Goal: Transaction & Acquisition: Purchase product/service

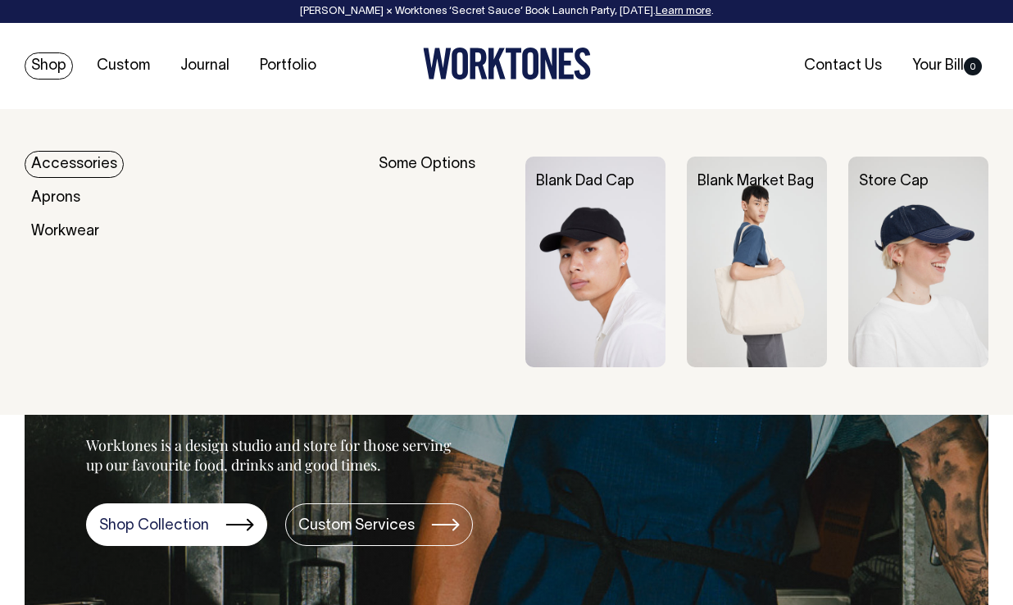
click at [52, 66] on link "Shop" at bounding box center [49, 65] width 48 height 27
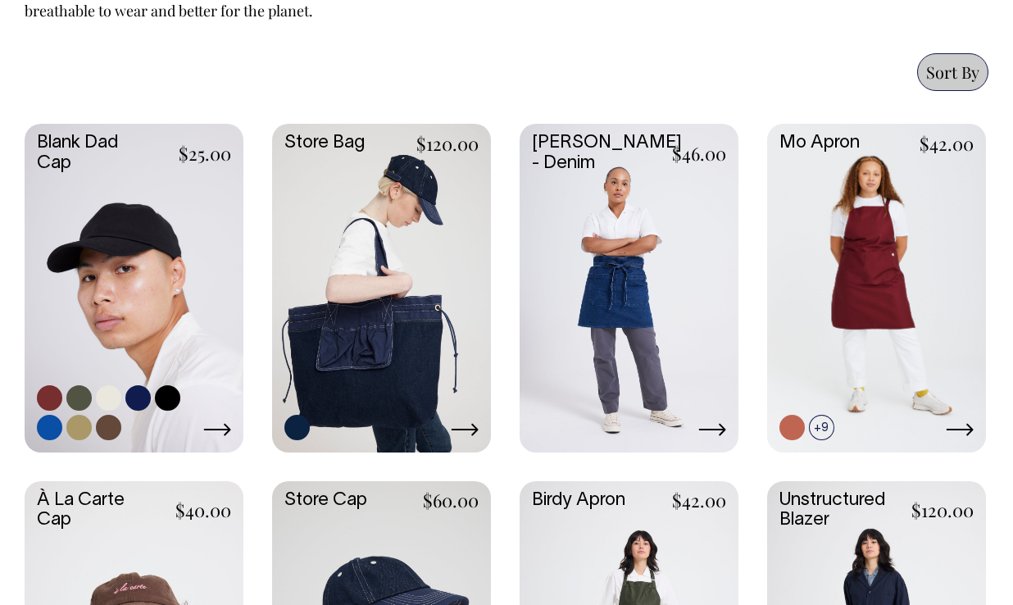
scroll to position [826, 0]
click at [108, 399] on link at bounding box center [108, 397] width 25 height 25
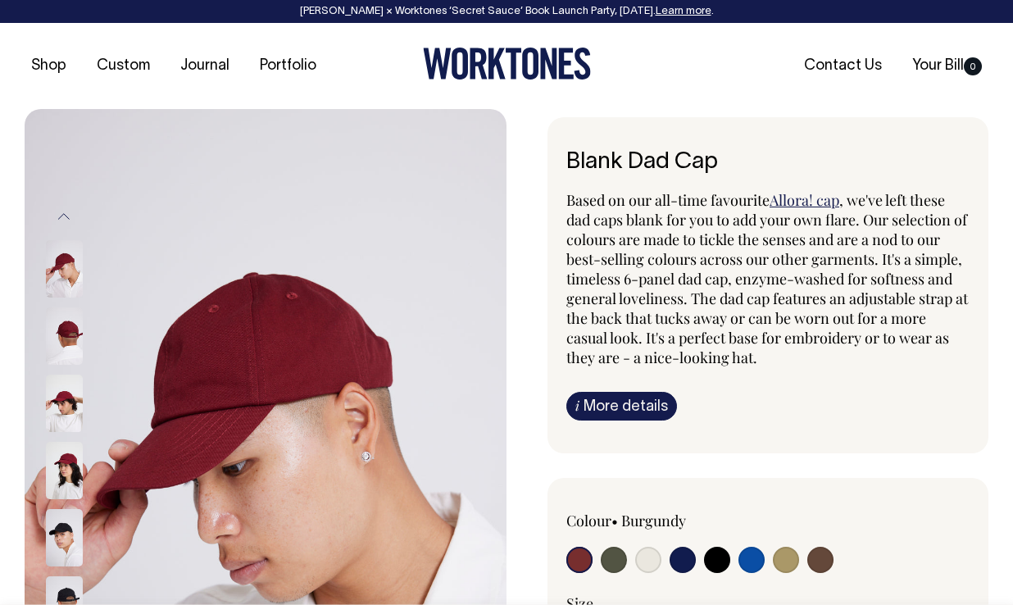
radio input "true"
select select "Natural"
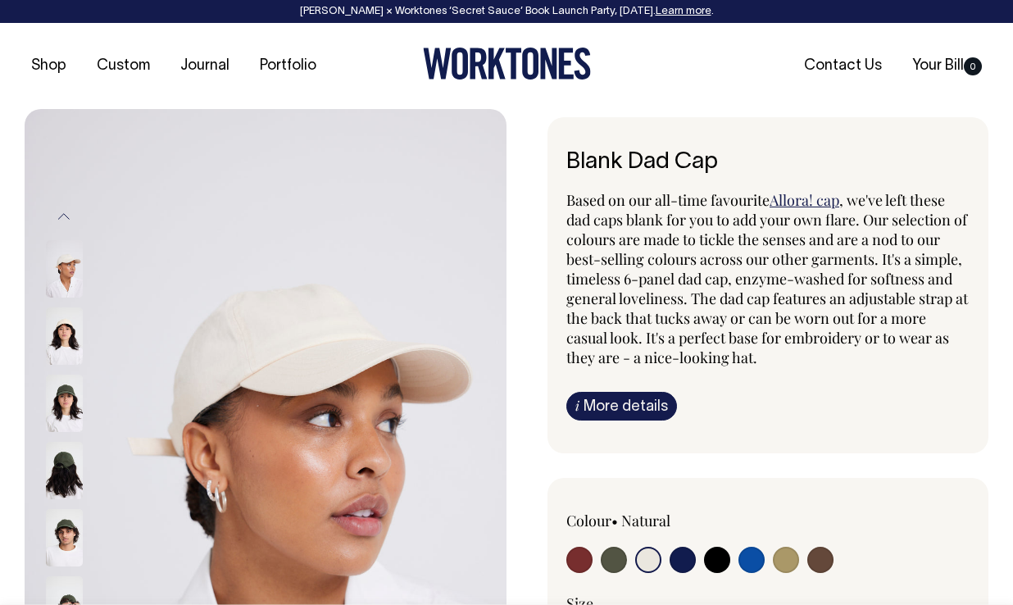
click at [64, 217] on button "Previous" at bounding box center [64, 216] width 25 height 37
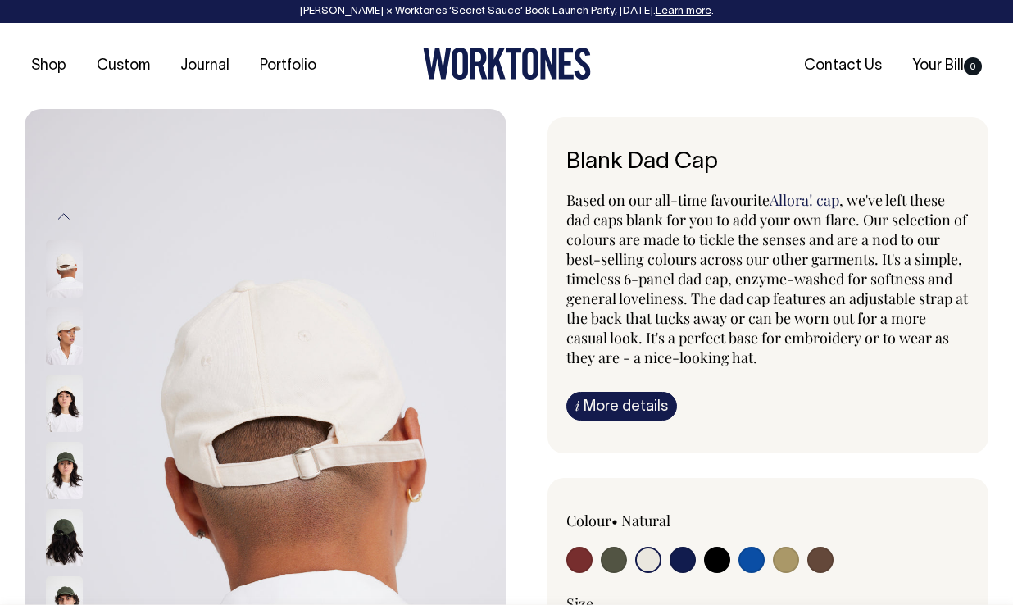
click at [64, 217] on button "Previous" at bounding box center [64, 216] width 25 height 37
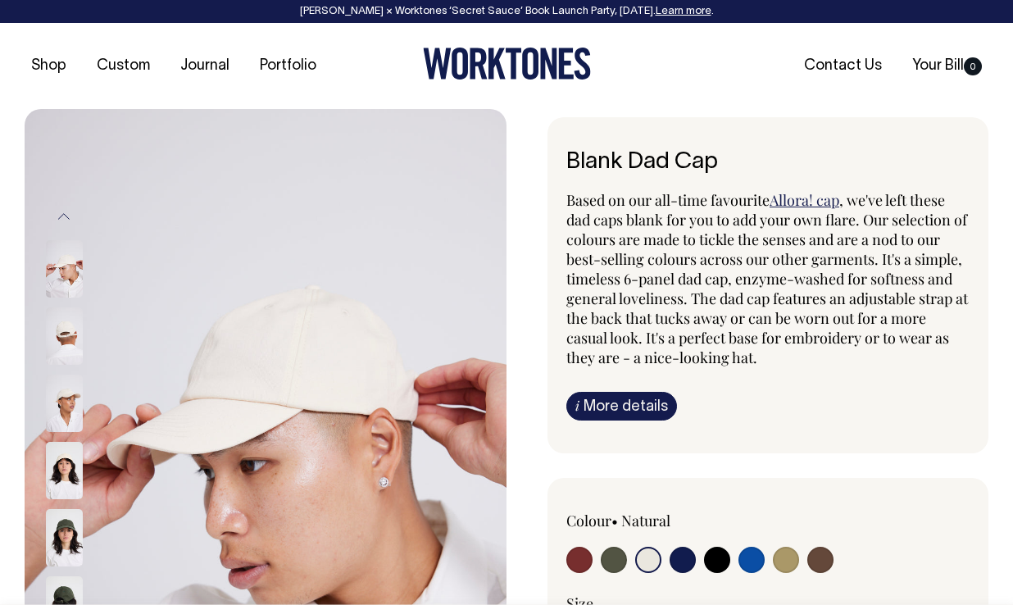
click at [64, 217] on button "Previous" at bounding box center [64, 216] width 25 height 37
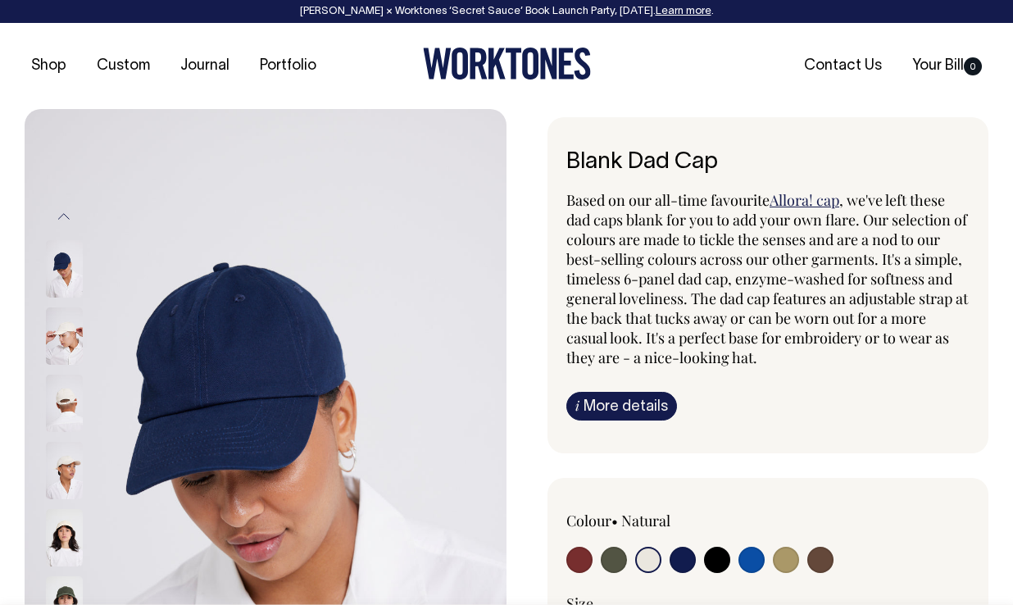
click at [64, 217] on button "Previous" at bounding box center [64, 216] width 25 height 37
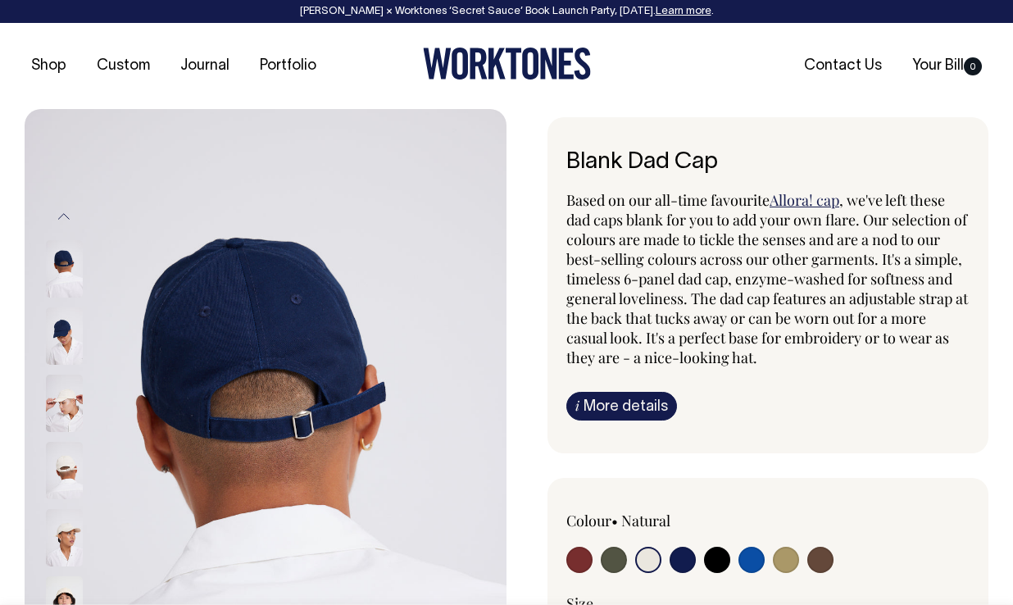
click at [64, 217] on button "Previous" at bounding box center [64, 216] width 25 height 37
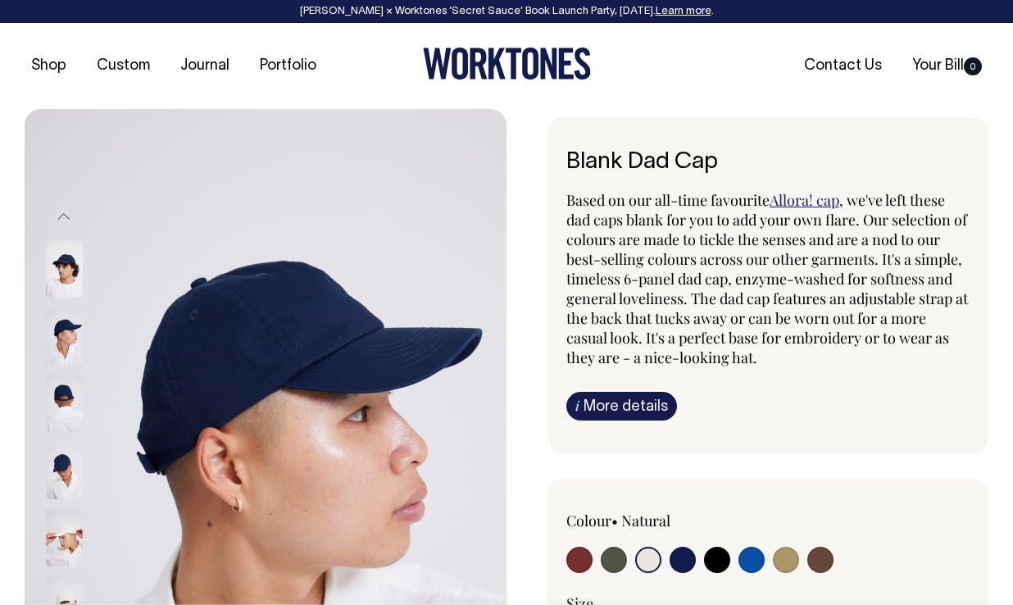
click at [64, 217] on button "Previous" at bounding box center [64, 216] width 25 height 37
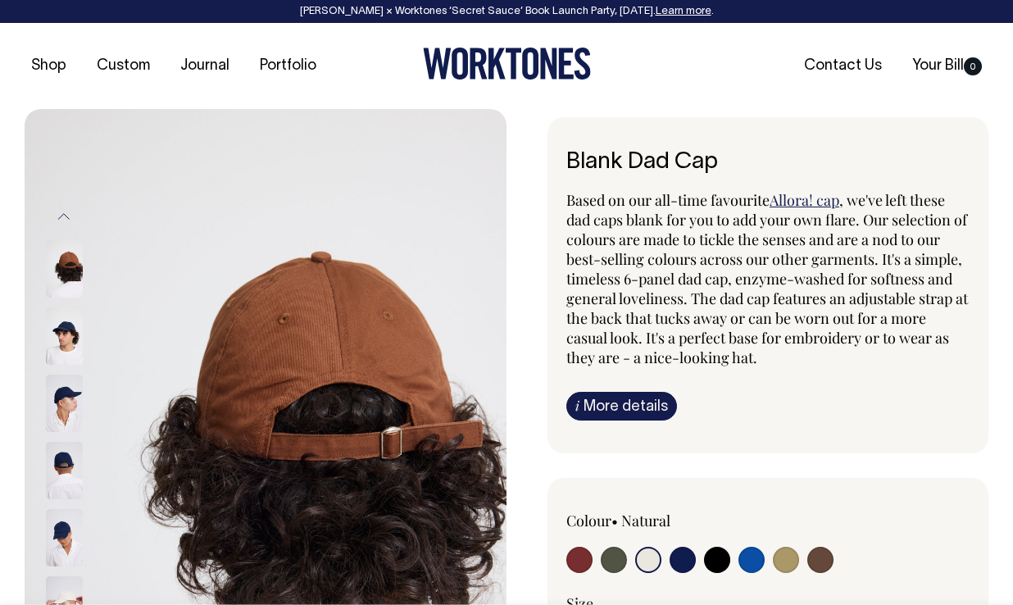
click at [64, 217] on button "Previous" at bounding box center [64, 216] width 25 height 37
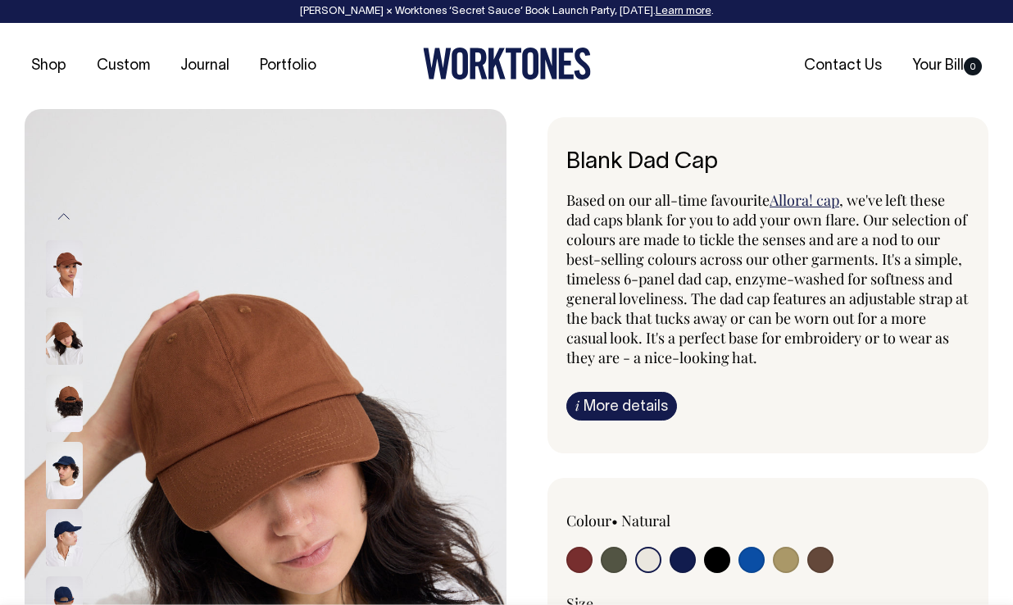
click at [64, 217] on button "Previous" at bounding box center [64, 216] width 25 height 37
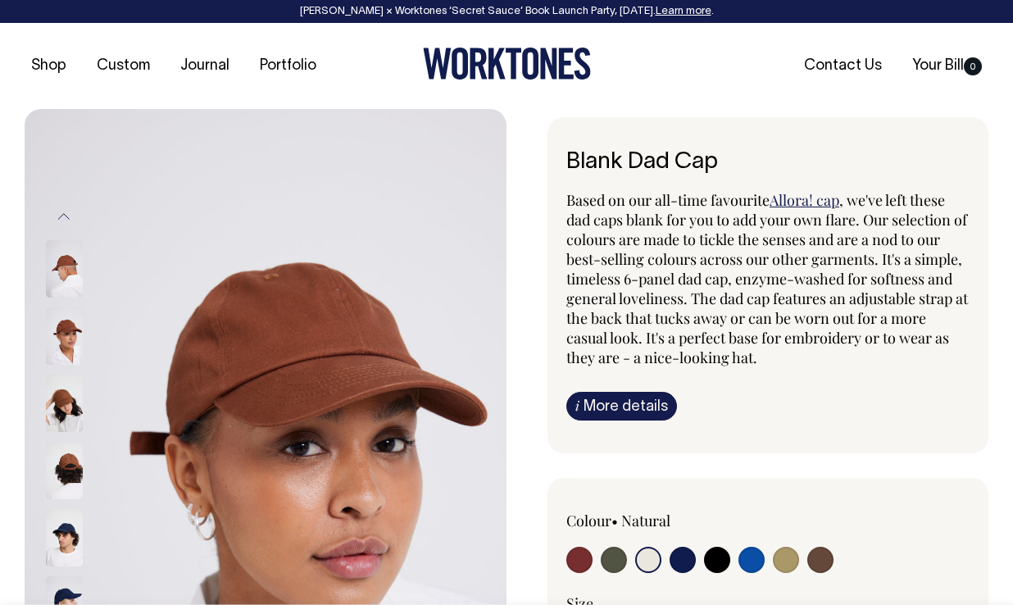
click at [64, 217] on button "Previous" at bounding box center [64, 216] width 25 height 37
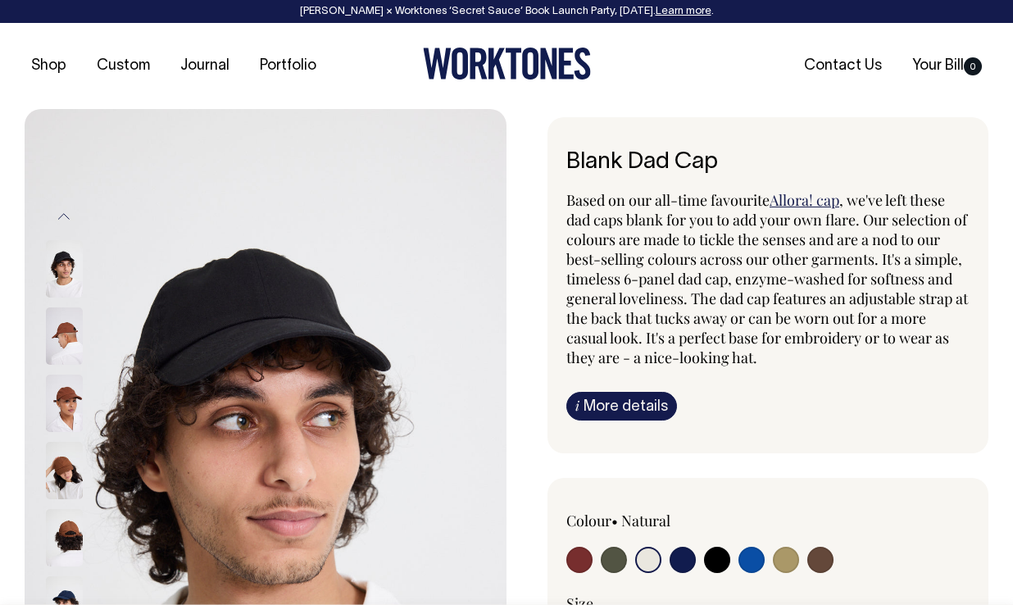
click at [64, 217] on button "Previous" at bounding box center [64, 216] width 25 height 37
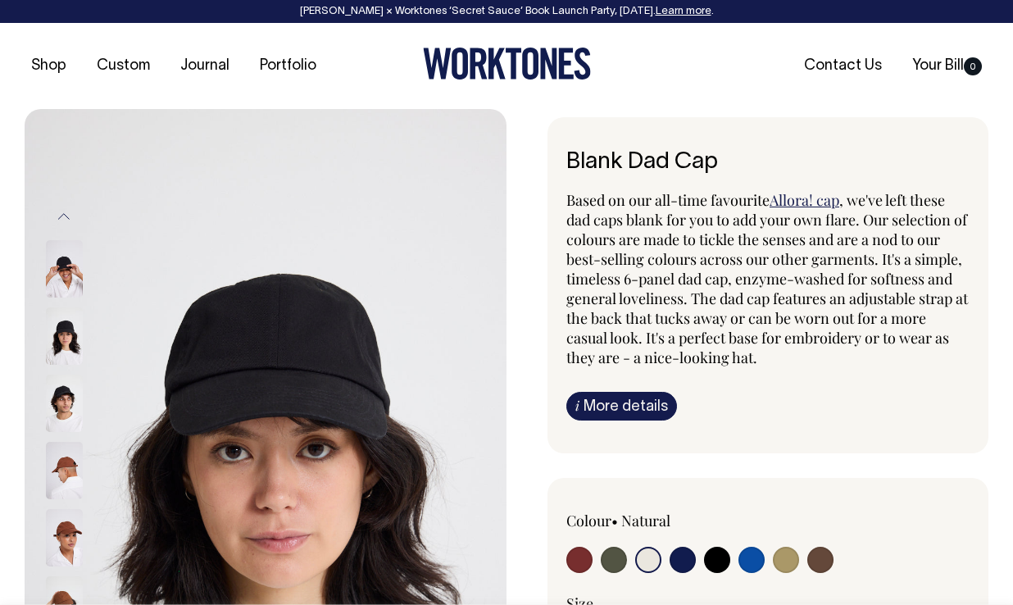
click at [64, 217] on button "Previous" at bounding box center [64, 216] width 25 height 37
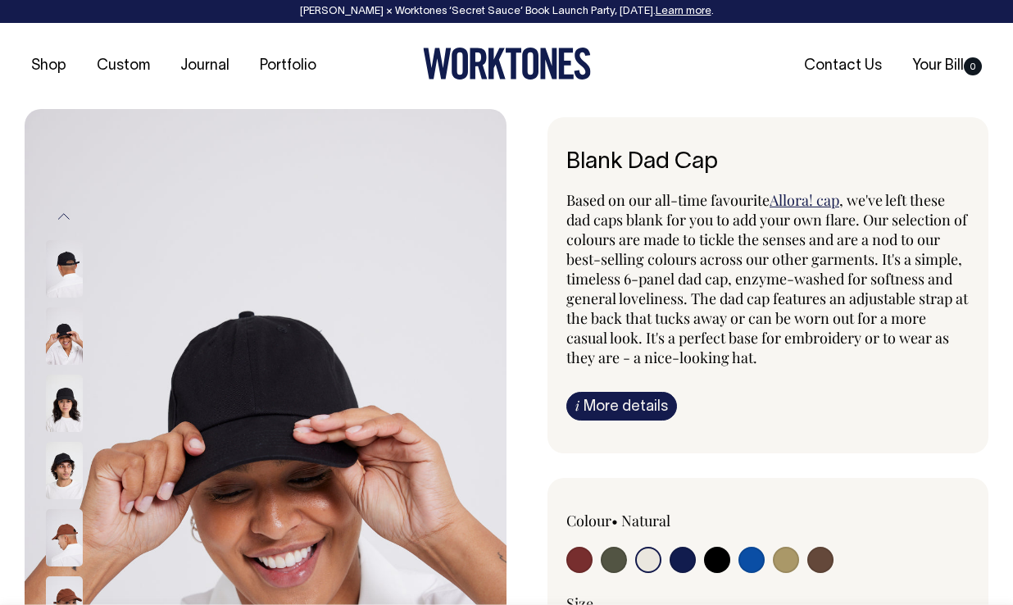
click at [64, 217] on button "Previous" at bounding box center [64, 216] width 25 height 37
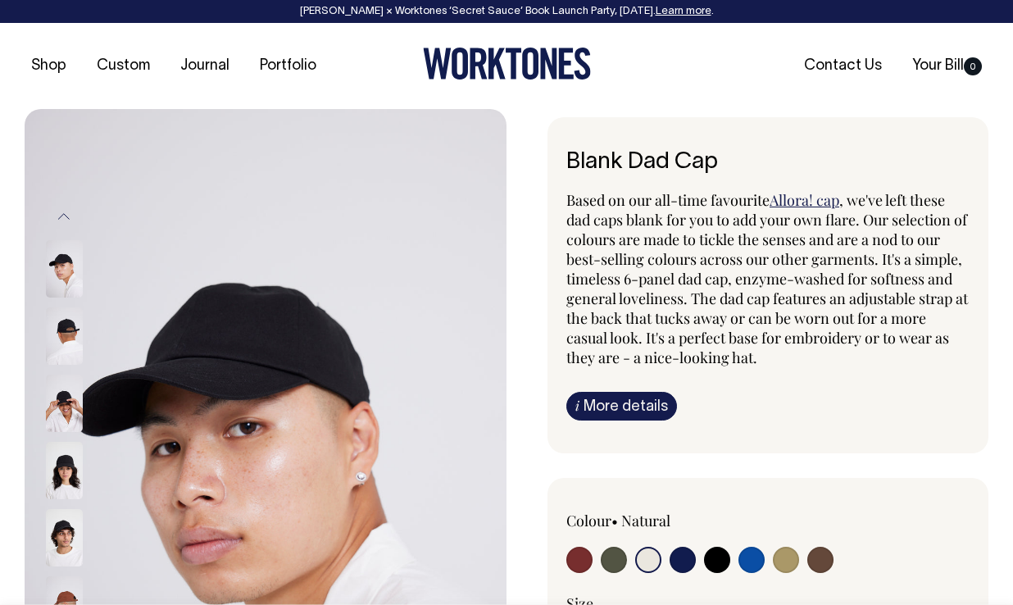
click at [64, 217] on button "Previous" at bounding box center [64, 216] width 25 height 37
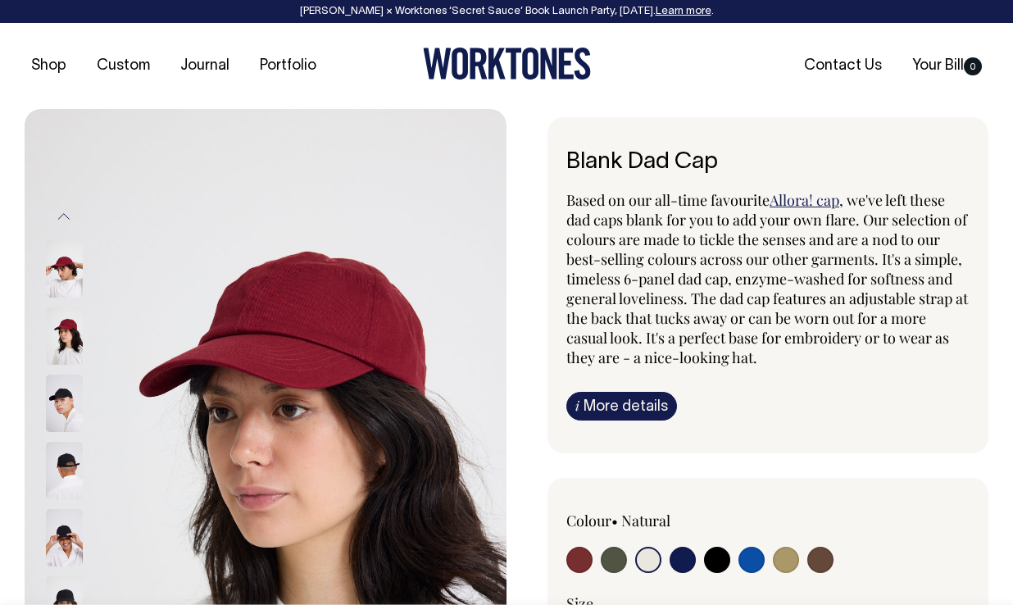
click at [64, 217] on button "Previous" at bounding box center [64, 216] width 25 height 37
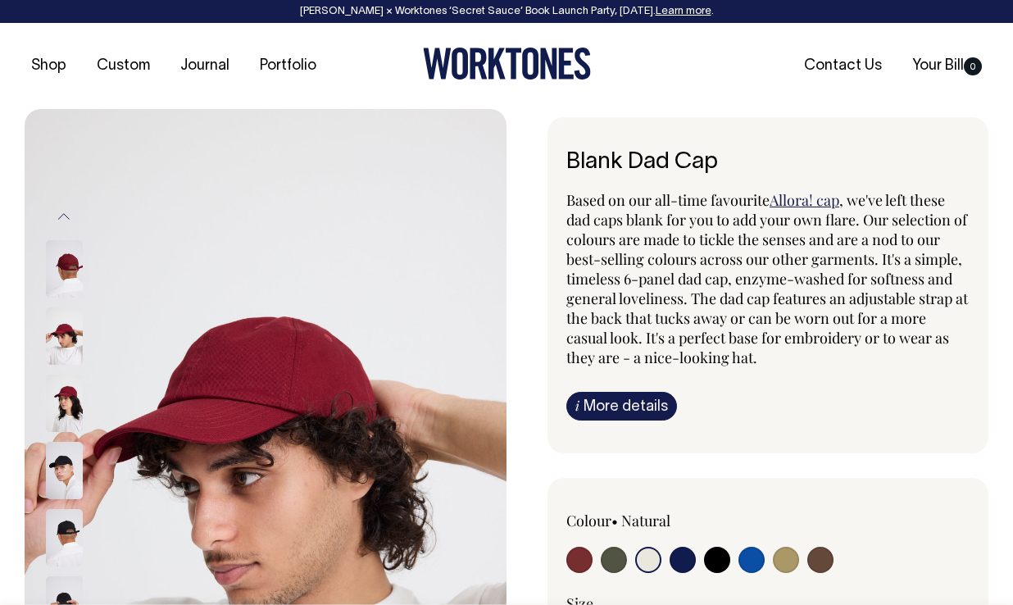
click at [64, 217] on button "Previous" at bounding box center [64, 216] width 25 height 37
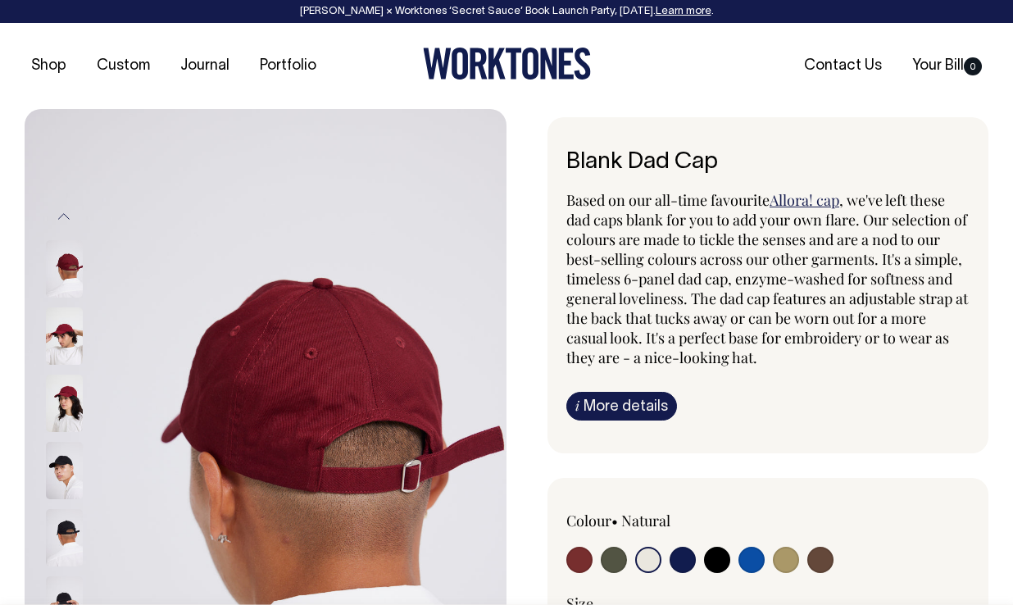
click at [64, 217] on button "Previous" at bounding box center [64, 216] width 25 height 37
click at [650, 563] on input "radio" at bounding box center [648, 560] width 26 height 26
click at [647, 562] on input "radio" at bounding box center [648, 560] width 26 height 26
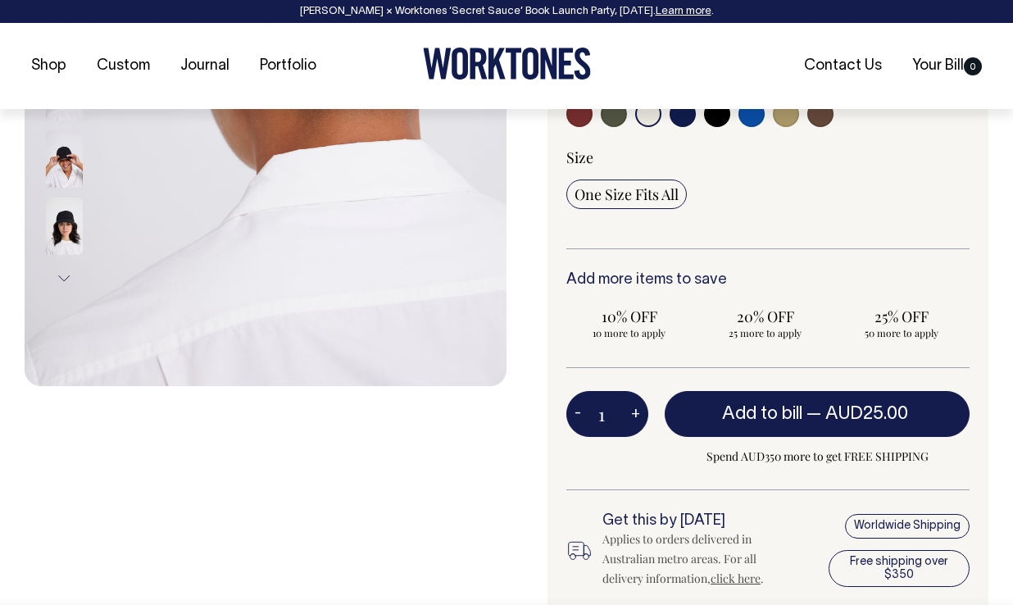
scroll to position [447, 0]
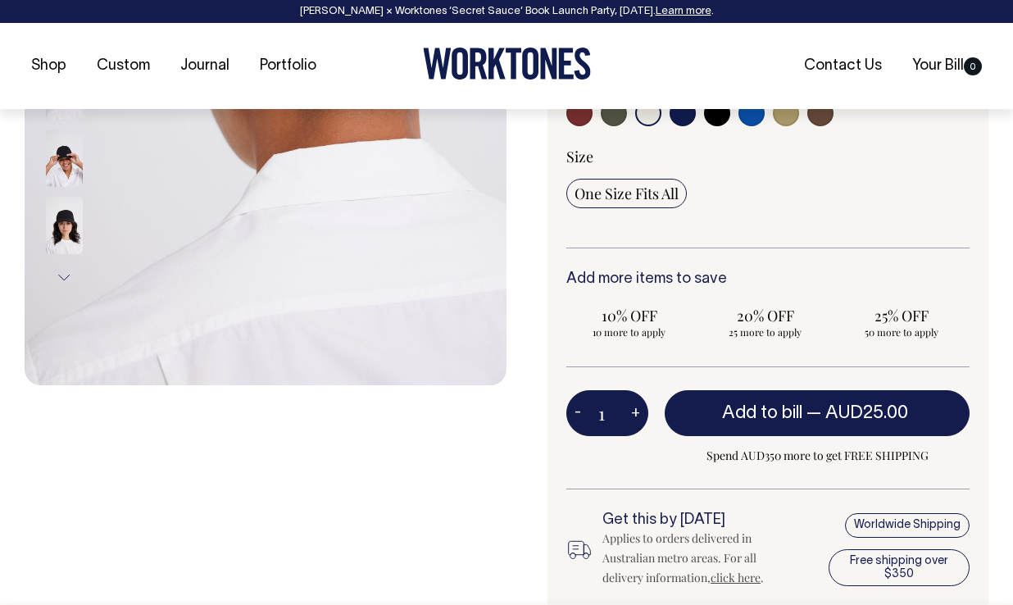
click at [62, 277] on button "Next" at bounding box center [64, 277] width 25 height 37
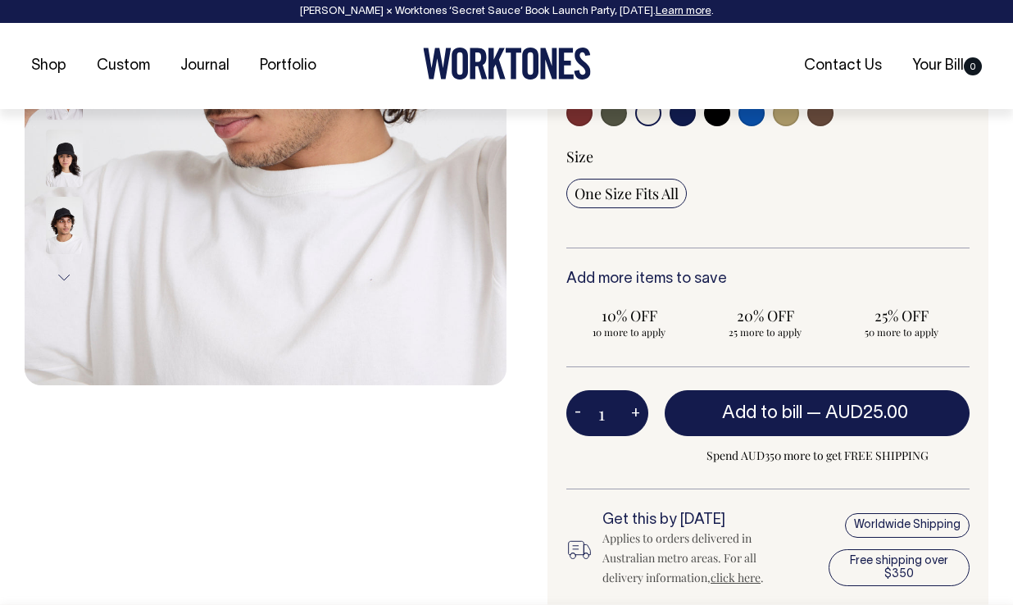
click at [62, 277] on button "Next" at bounding box center [64, 277] width 25 height 37
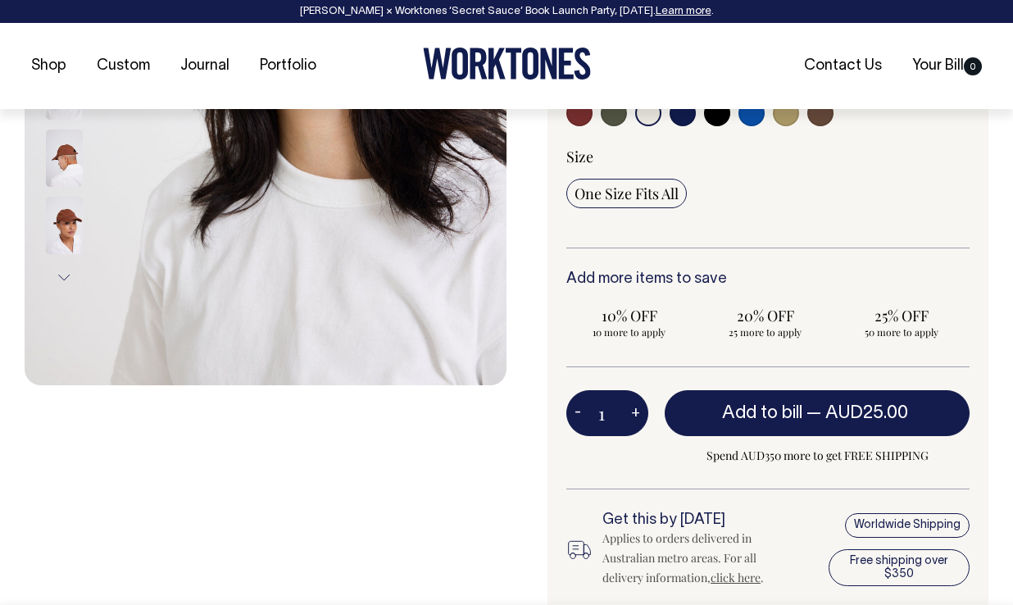
click at [62, 277] on button "Next" at bounding box center [64, 277] width 25 height 37
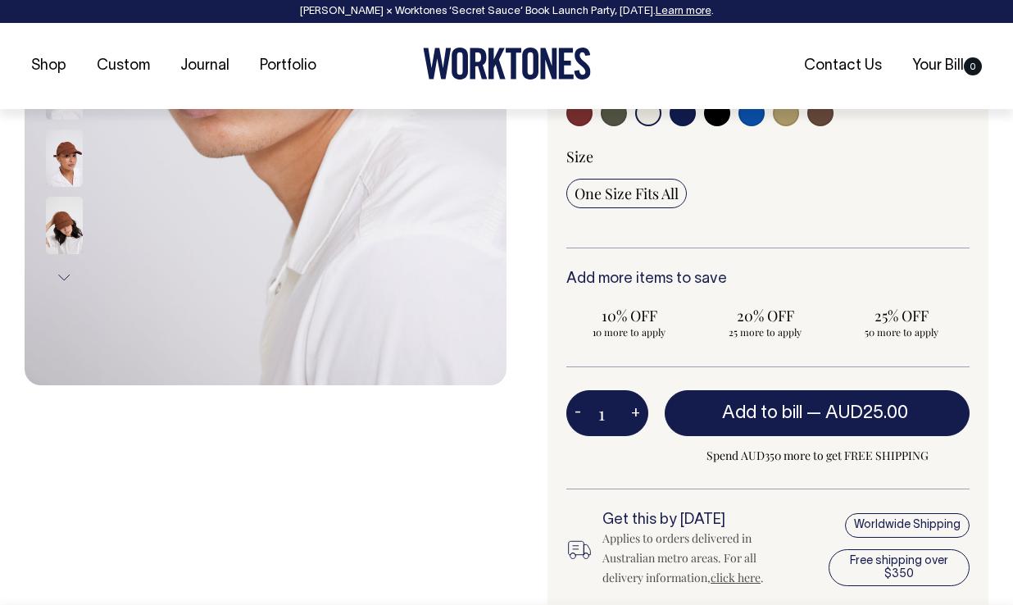
click at [62, 277] on button "Next" at bounding box center [64, 277] width 25 height 37
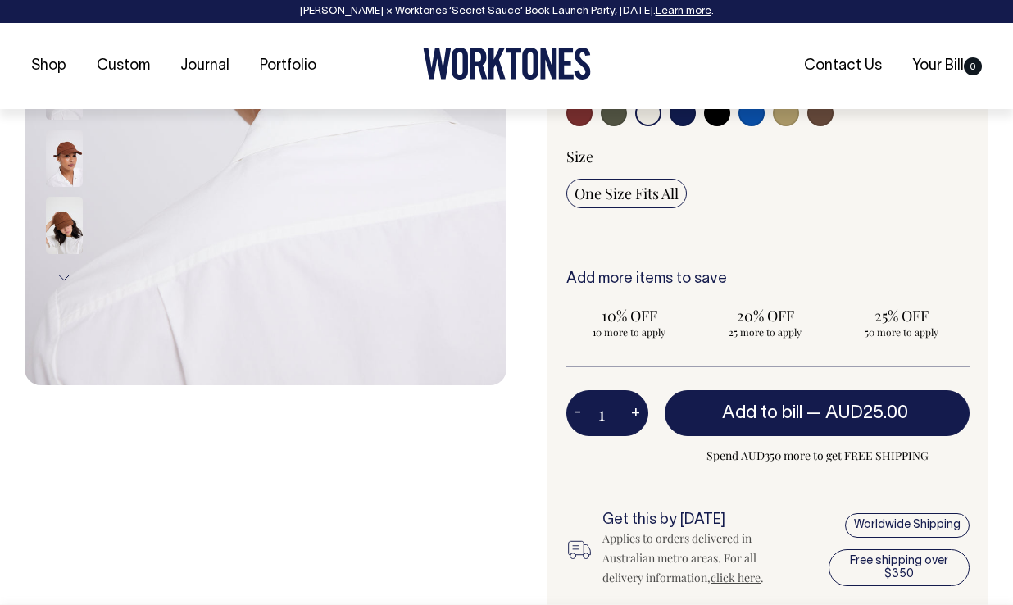
click at [62, 277] on button "Next" at bounding box center [64, 277] width 25 height 37
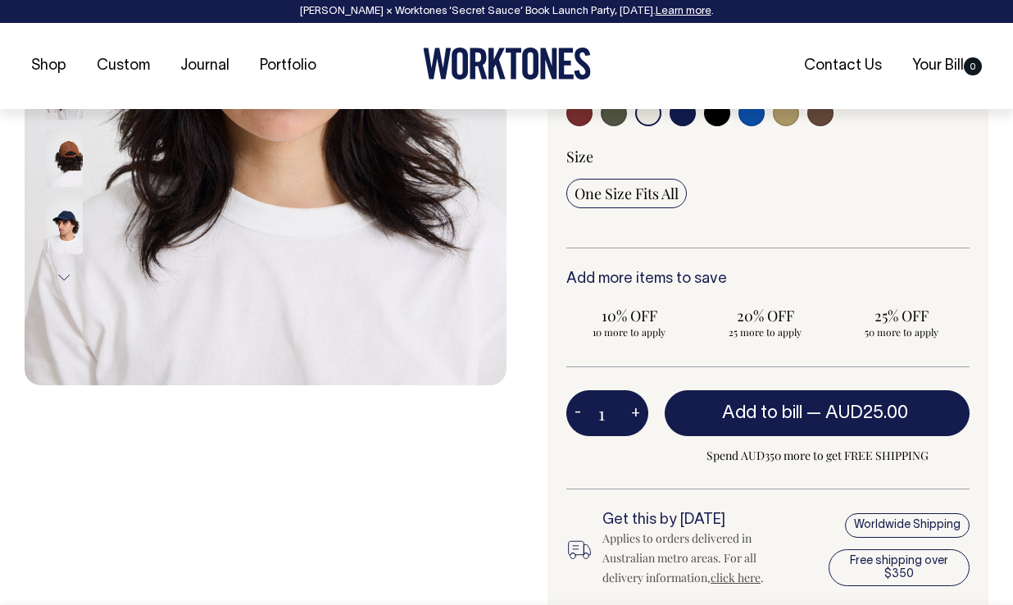
click at [62, 277] on button "Next" at bounding box center [64, 277] width 25 height 37
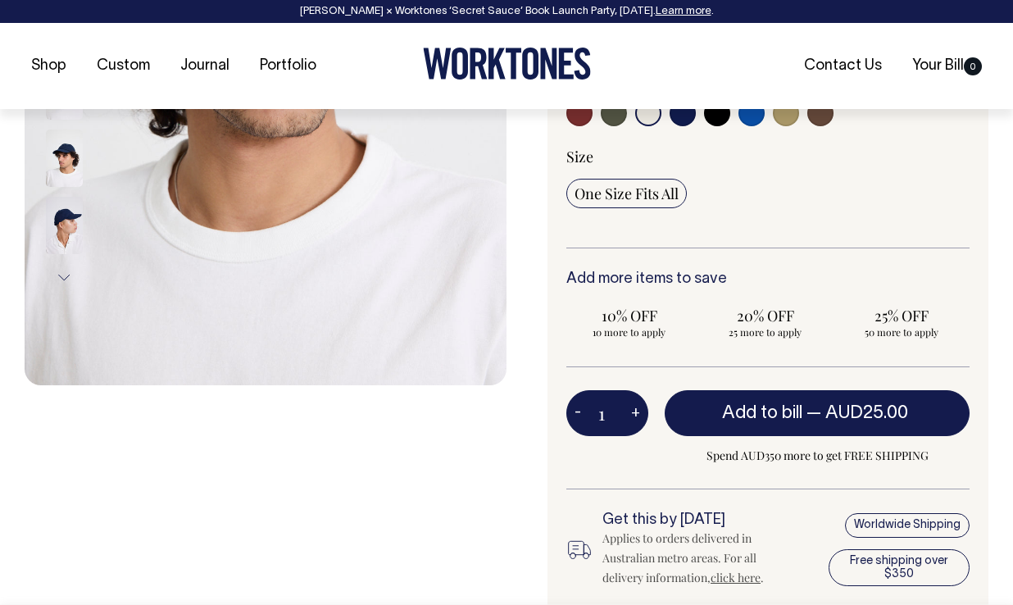
click at [62, 277] on button "Next" at bounding box center [64, 277] width 25 height 37
click at [62, 276] on button "Next" at bounding box center [64, 277] width 25 height 37
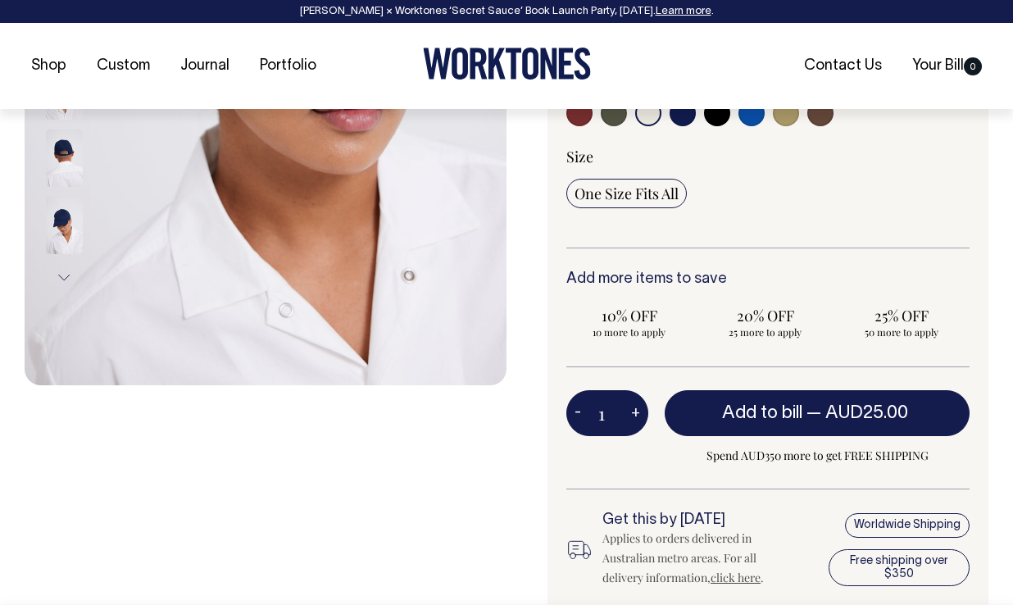
click at [62, 276] on button "Next" at bounding box center [64, 277] width 25 height 37
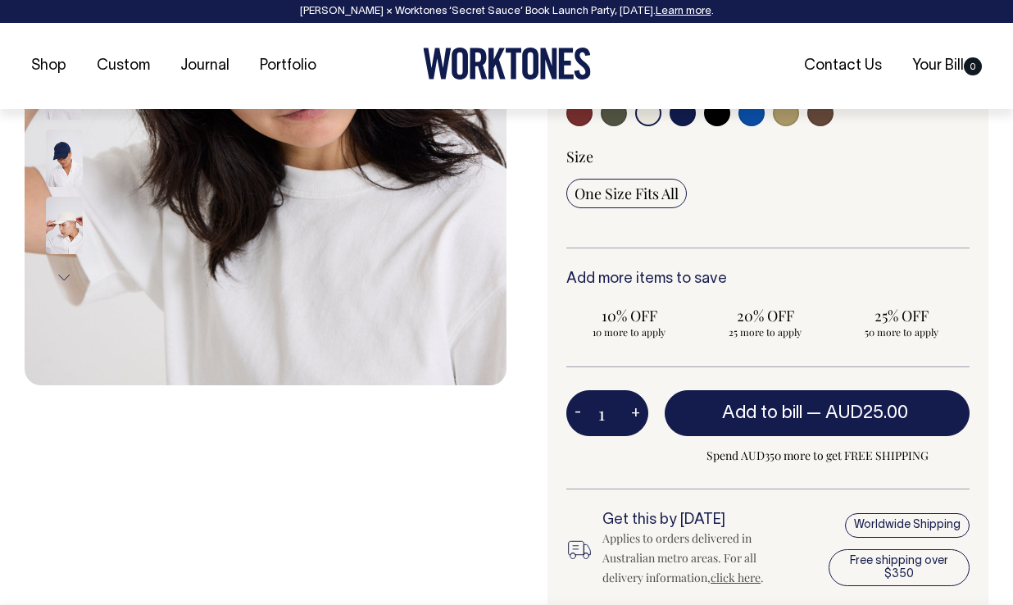
click at [62, 276] on button "Next" at bounding box center [64, 277] width 25 height 37
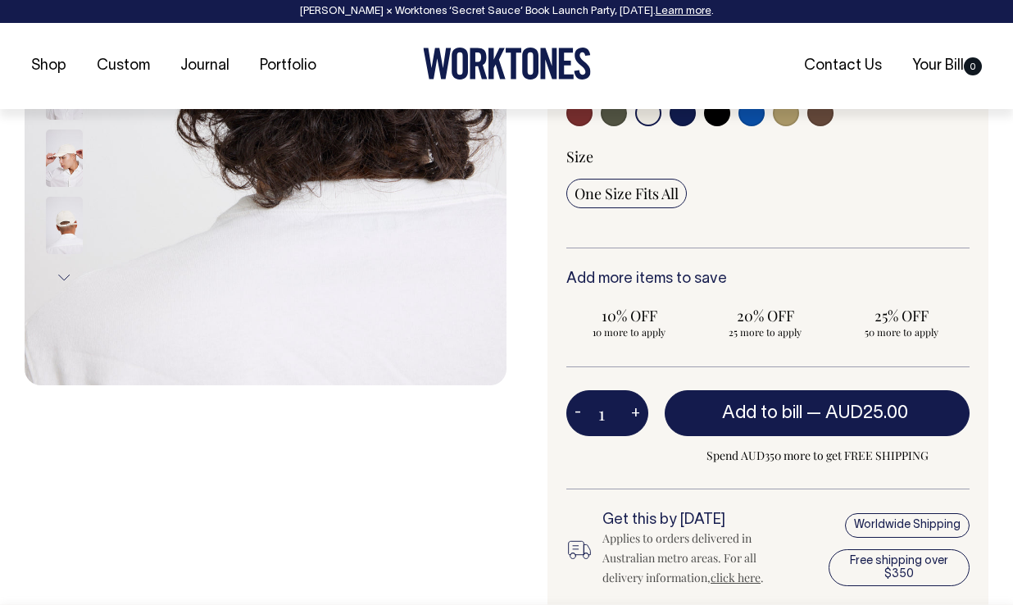
click at [62, 276] on button "Next" at bounding box center [64, 277] width 25 height 37
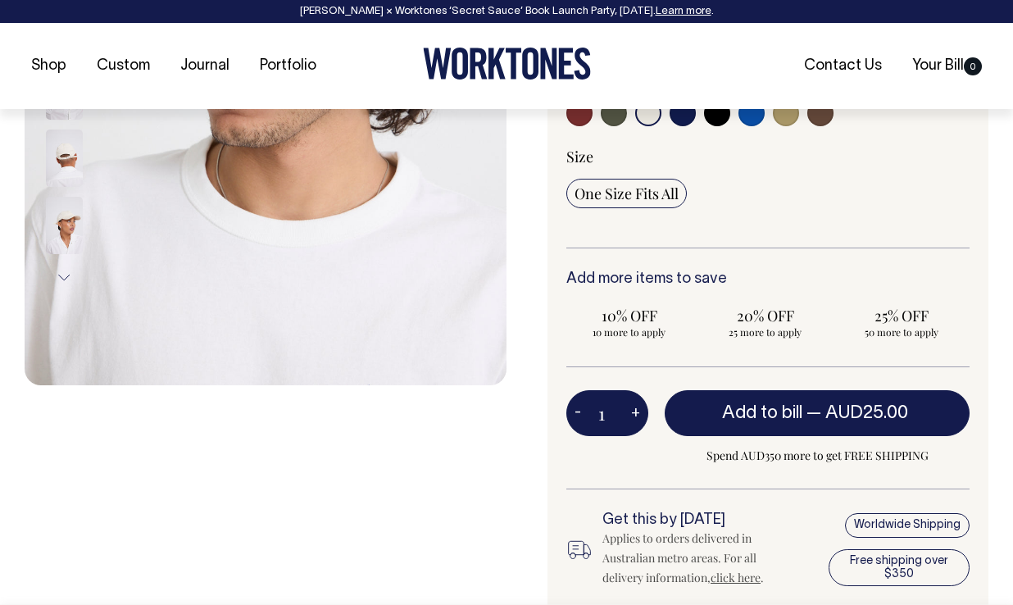
click at [62, 276] on button "Next" at bounding box center [64, 277] width 25 height 37
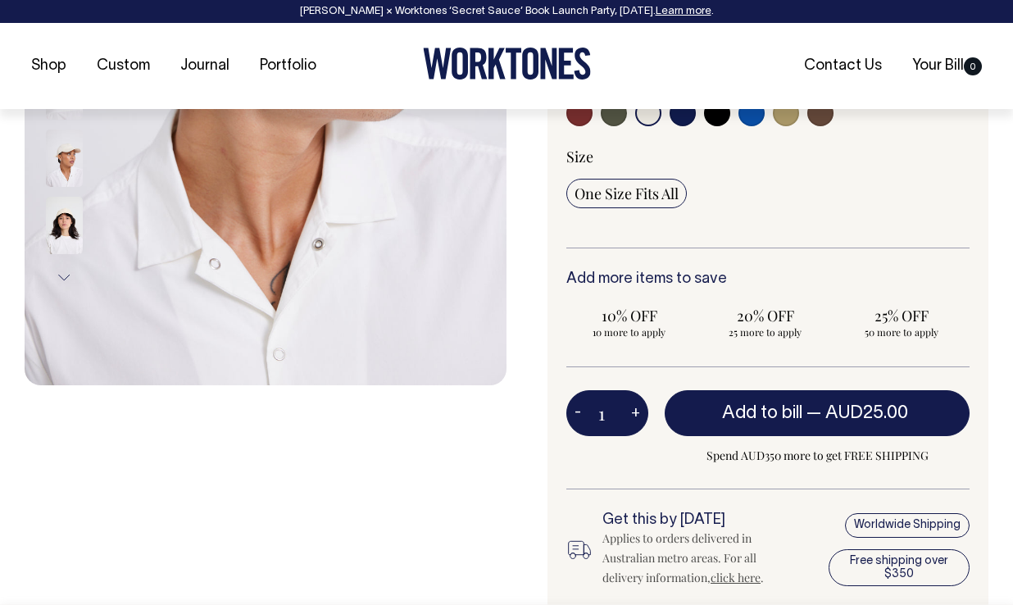
click at [62, 166] on img at bounding box center [64, 157] width 37 height 57
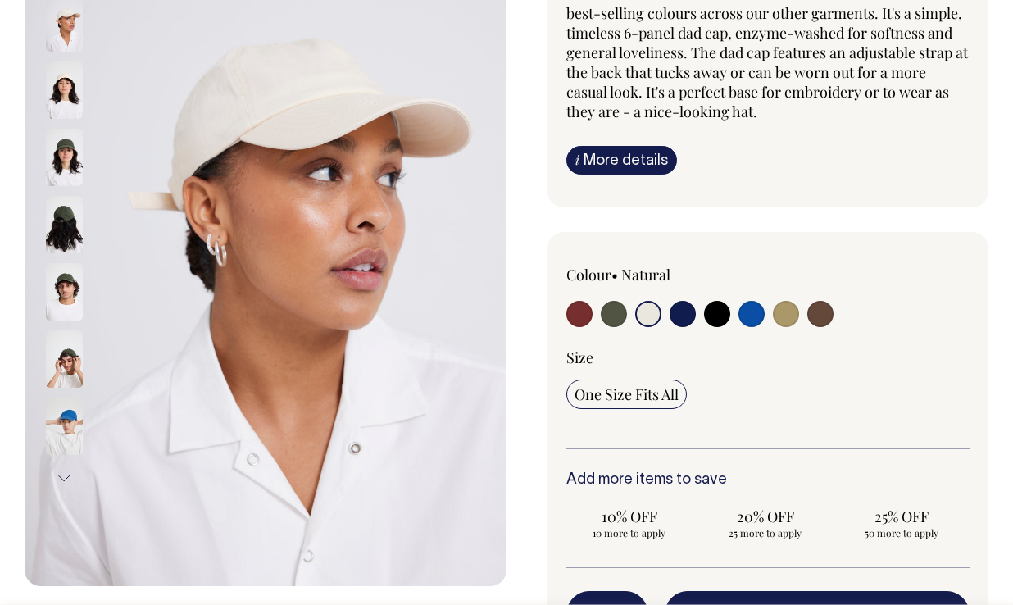
scroll to position [246, 0]
